Goal: Task Accomplishment & Management: Complete application form

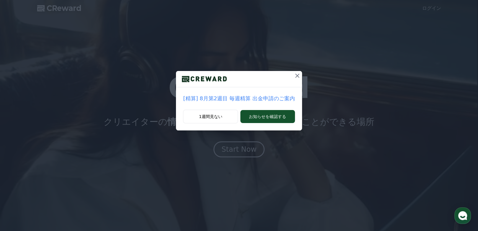
click at [294, 72] on icon at bounding box center [297, 75] width 7 height 7
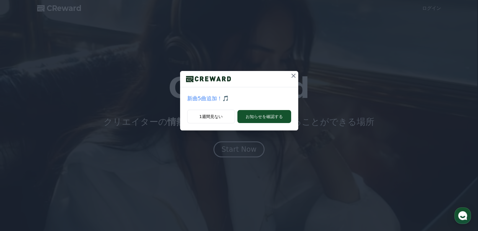
click at [365, 26] on div "新曲5曲追加！🎵 1週間見ない お知らせを確認する" at bounding box center [239, 70] width 478 height 140
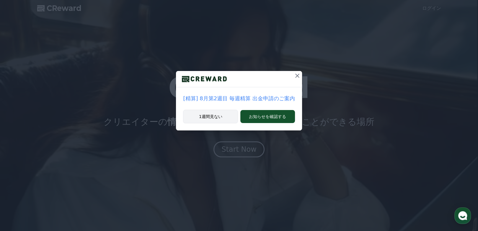
click at [224, 110] on button "1週間見ない" at bounding box center [210, 117] width 55 height 14
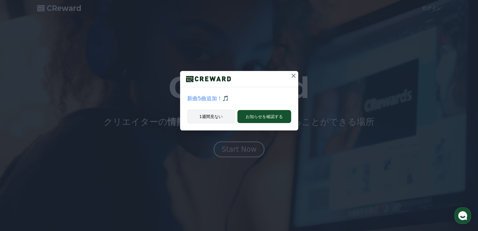
click at [224, 110] on button "1週間見ない" at bounding box center [211, 117] width 48 height 14
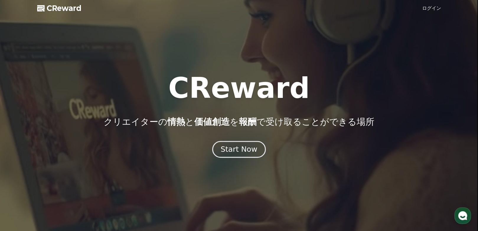
click at [231, 144] on div "Start Now" at bounding box center [239, 149] width 37 height 10
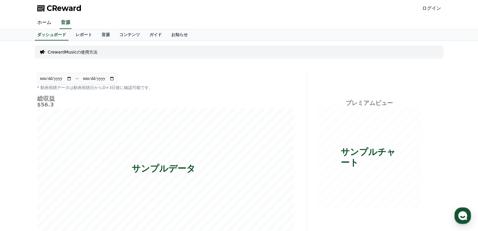
click at [48, 49] on p "CrewardMusicの使用方法" at bounding box center [73, 52] width 50 height 6
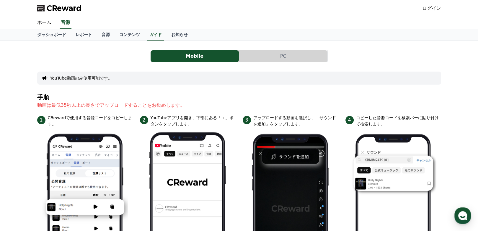
click at [257, 50] on button "PC" at bounding box center [283, 56] width 88 height 12
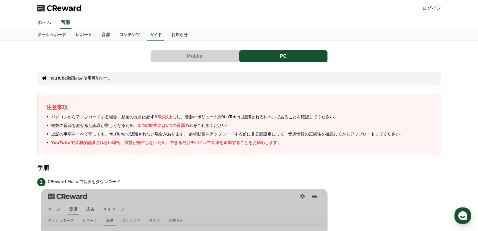
click at [43, 17] on link "ホーム" at bounding box center [44, 23] width 24 height 12
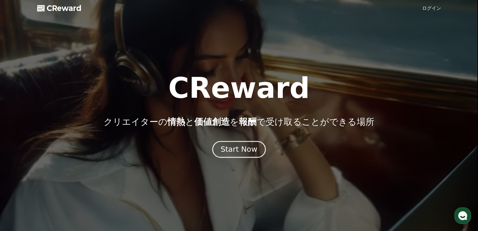
click at [240, 144] on div "Start Now" at bounding box center [239, 149] width 37 height 10
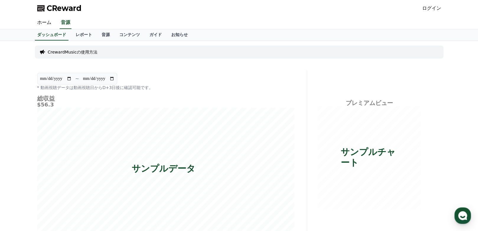
click at [437, 7] on link "ログイン" at bounding box center [431, 8] width 19 height 7
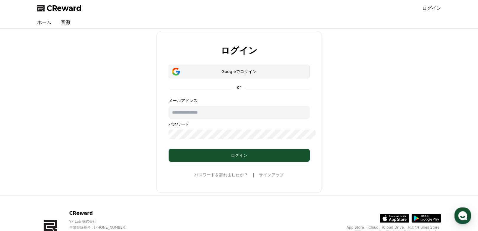
click at [238, 68] on div "Googleでログイン" at bounding box center [239, 71] width 124 height 6
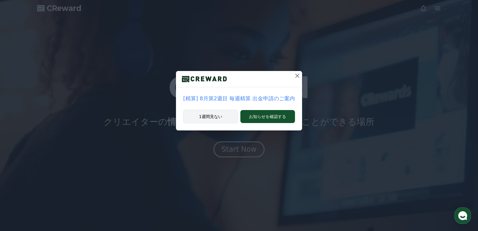
click at [221, 110] on button "1週間見ない" at bounding box center [210, 117] width 55 height 14
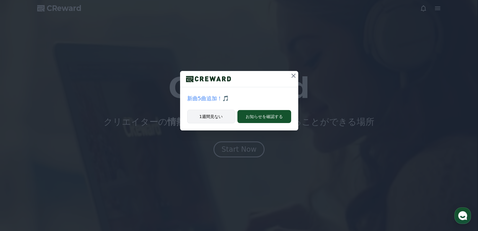
click at [224, 110] on button "1週間見ない" at bounding box center [211, 117] width 48 height 14
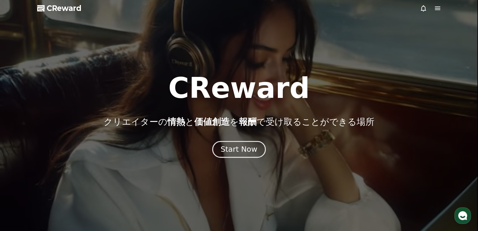
click at [243, 144] on div "Start Now" at bounding box center [239, 149] width 37 height 10
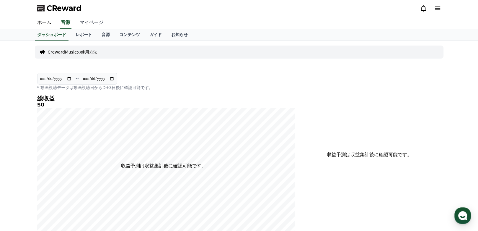
click at [75, 17] on link "マイページ" at bounding box center [91, 23] width 33 height 12
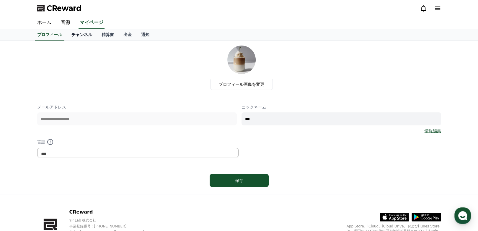
click at [67, 29] on link "チャンネル" at bounding box center [82, 34] width 30 height 11
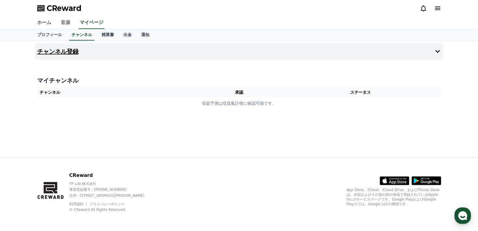
click at [440, 48] on icon at bounding box center [437, 51] width 7 height 7
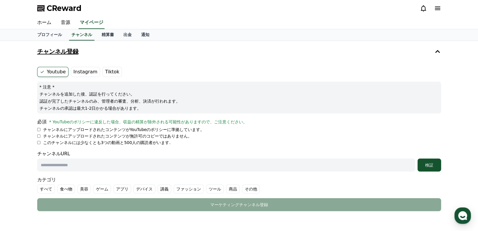
click at [124, 158] on input "text" at bounding box center [226, 164] width 378 height 13
paste input "**********"
type input "**********"
click at [242, 184] on label "その他" at bounding box center [251, 188] width 18 height 9
click at [37, 184] on label "すべて" at bounding box center [46, 188] width 18 height 9
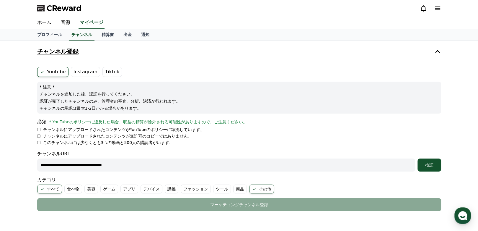
click at [37, 184] on label "すべて" at bounding box center [49, 188] width 25 height 9
click at [435, 162] on div "検証" at bounding box center [429, 165] width 19 height 6
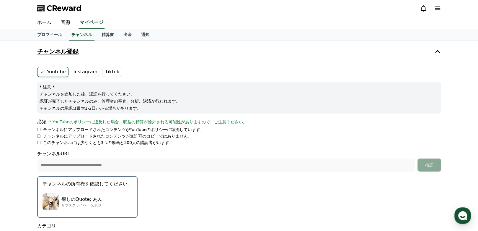
click at [63, 190] on div "癒しのQuote; あん サブスクライバー 5,100" at bounding box center [88, 202] width 90 height 24
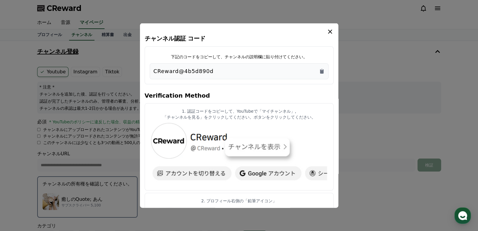
click at [202, 67] on p "CReward@4b5d890d" at bounding box center [184, 71] width 60 height 8
click at [320, 69] on icon "Copy to clipboard" at bounding box center [322, 71] width 4 height 4
click at [243, 122] on img "modal" at bounding box center [239, 153] width 179 height 63
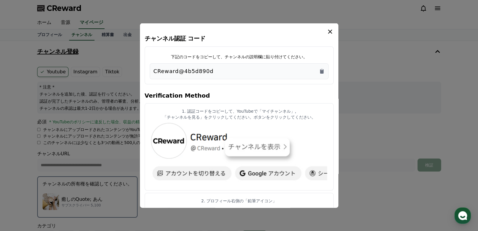
click at [241, 122] on img "modal" at bounding box center [239, 153] width 179 height 63
click at [188, 122] on img "modal" at bounding box center [239, 153] width 179 height 63
click at [265, 122] on img "modal" at bounding box center [239, 153] width 179 height 63
click at [273, 122] on img "modal" at bounding box center [239, 153] width 179 height 63
click at [240, 122] on img "modal" at bounding box center [239, 153] width 179 height 63
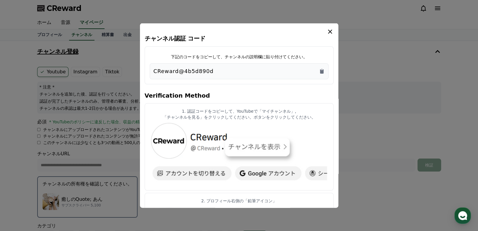
click at [207, 122] on img "modal" at bounding box center [239, 153] width 179 height 63
click at [183, 122] on img "modal" at bounding box center [239, 153] width 179 height 63
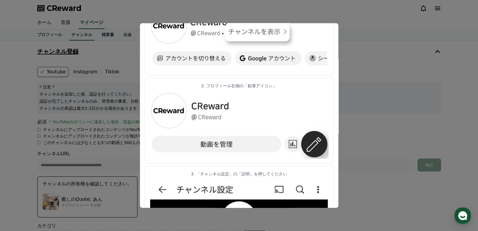
scroll to position [118, 0]
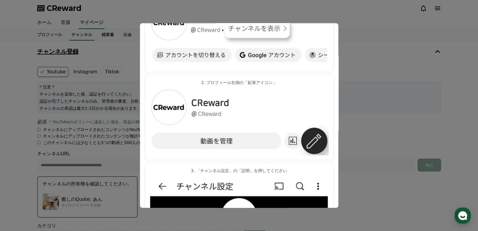
click at [231, 88] on img "modal" at bounding box center [239, 121] width 179 height 67
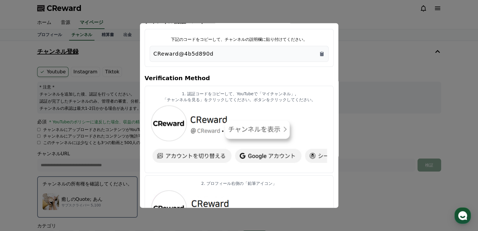
scroll to position [0, 0]
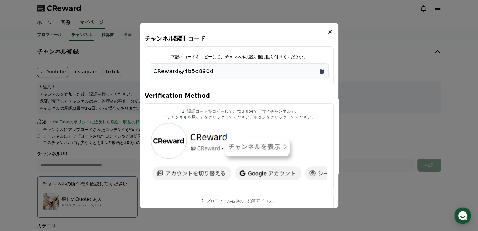
click at [320, 69] on icon "Copy to clipboard" at bounding box center [322, 71] width 4 height 4
click at [271, 122] on img "modal" at bounding box center [239, 153] width 179 height 63
click at [242, 122] on img "modal" at bounding box center [239, 153] width 179 height 63
click at [187, 122] on img "modal" at bounding box center [239, 153] width 179 height 63
click at [189, 122] on img "modal" at bounding box center [239, 153] width 179 height 63
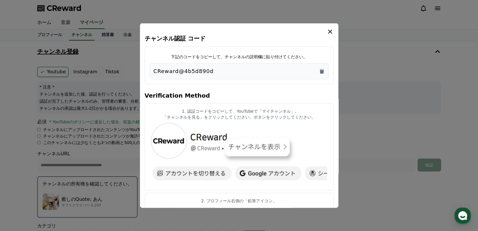
click at [245, 122] on img "modal" at bounding box center [239, 153] width 179 height 63
click at [261, 122] on img "modal" at bounding box center [239, 153] width 179 height 63
click at [327, 31] on icon "modal" at bounding box center [330, 31] width 7 height 7
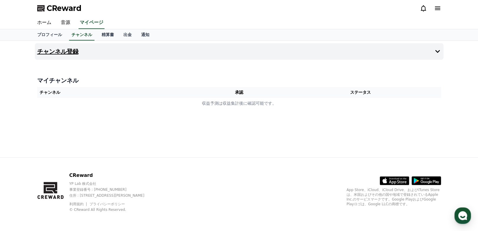
click at [44, 48] on h4 "チャンネル登録" at bounding box center [57, 51] width 41 height 6
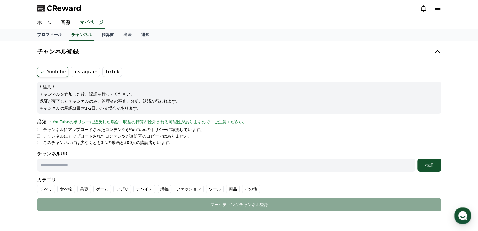
click at [64, 158] on input "text" at bounding box center [226, 164] width 378 height 13
type input "**********"
click at [433, 162] on div "検証" at bounding box center [429, 165] width 19 height 6
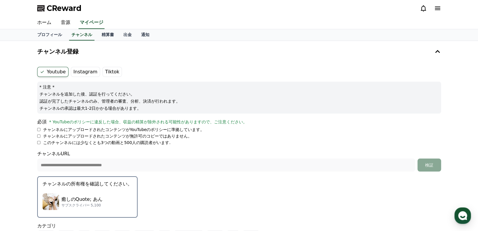
click at [64, 180] on p "チャンネルの所有権を確認してください。" at bounding box center [88, 183] width 90 height 7
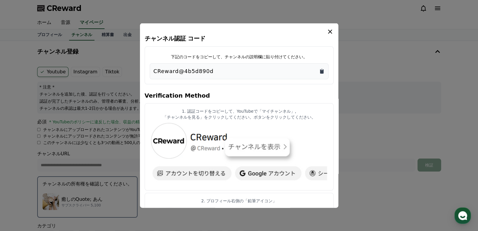
click at [319, 68] on icon "Copy to clipboard" at bounding box center [322, 71] width 6 height 6
click at [189, 138] on img "modal" at bounding box center [239, 153] width 179 height 63
click at [328, 30] on icon "modal" at bounding box center [330, 31] width 4 height 4
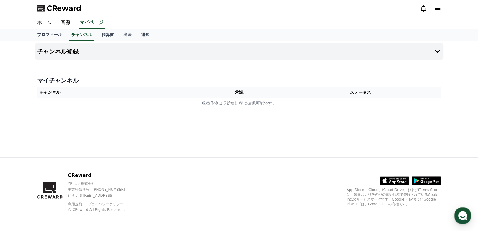
click at [43, 87] on th "チャンネル" at bounding box center [117, 92] width 161 height 11
click at [44, 76] on h4 "マイチャンネル" at bounding box center [239, 80] width 404 height 8
click at [45, 87] on th "チャンネル" at bounding box center [117, 92] width 161 height 11
click at [43, 48] on h4 "チャンネル登録" at bounding box center [57, 51] width 41 height 6
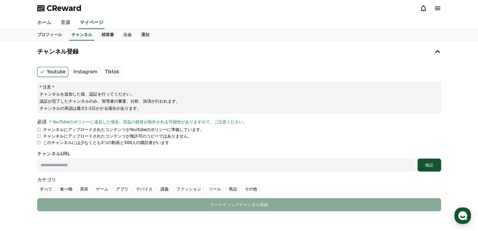
click at [48, 158] on input "text" at bounding box center [226, 164] width 378 height 13
type input "**********"
click at [431, 162] on div "検証" at bounding box center [429, 165] width 19 height 6
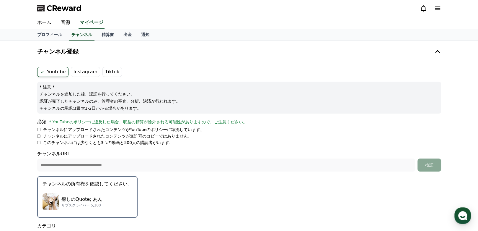
click at [62, 180] on p "チャンネルの所有権を確認してください。" at bounding box center [88, 183] width 90 height 7
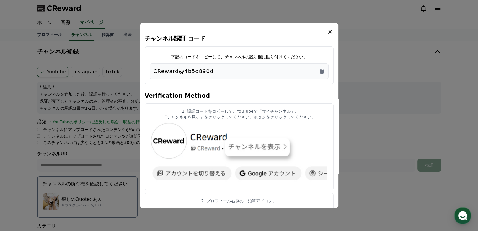
click at [327, 30] on icon "modal" at bounding box center [330, 31] width 7 height 7
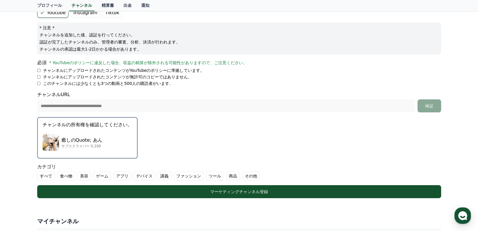
scroll to position [59, 0]
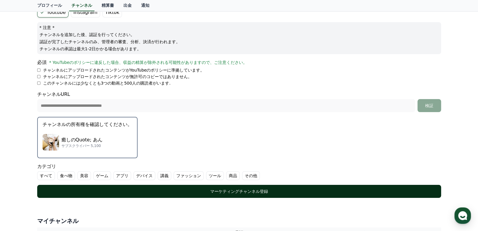
click at [208, 188] on div "マーケティングチャンネル登録" at bounding box center [239, 191] width 380 height 6
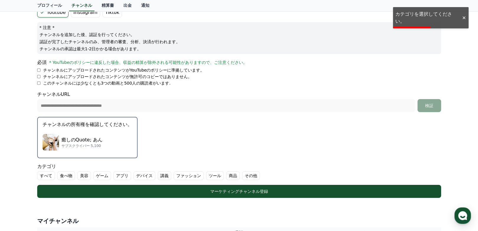
click at [242, 171] on label "その他" at bounding box center [251, 175] width 18 height 9
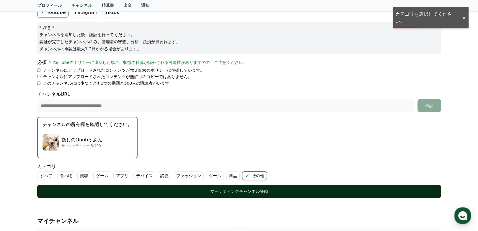
click at [185, 188] on div "マーケティングチャンネル登録" at bounding box center [239, 191] width 380 height 6
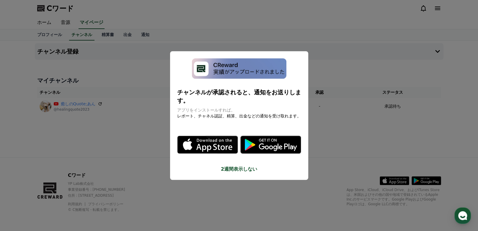
click at [141, 127] on button "モーダルを閉じる" at bounding box center [239, 115] width 478 height 231
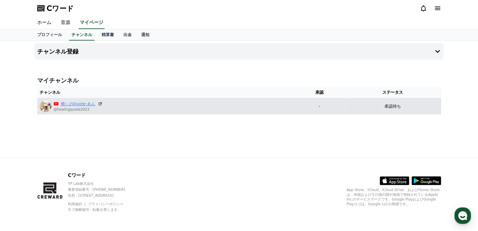
click at [69, 101] on link "癒しのQuote;あん" at bounding box center [78, 104] width 35 height 6
